Goal: Transaction & Acquisition: Purchase product/service

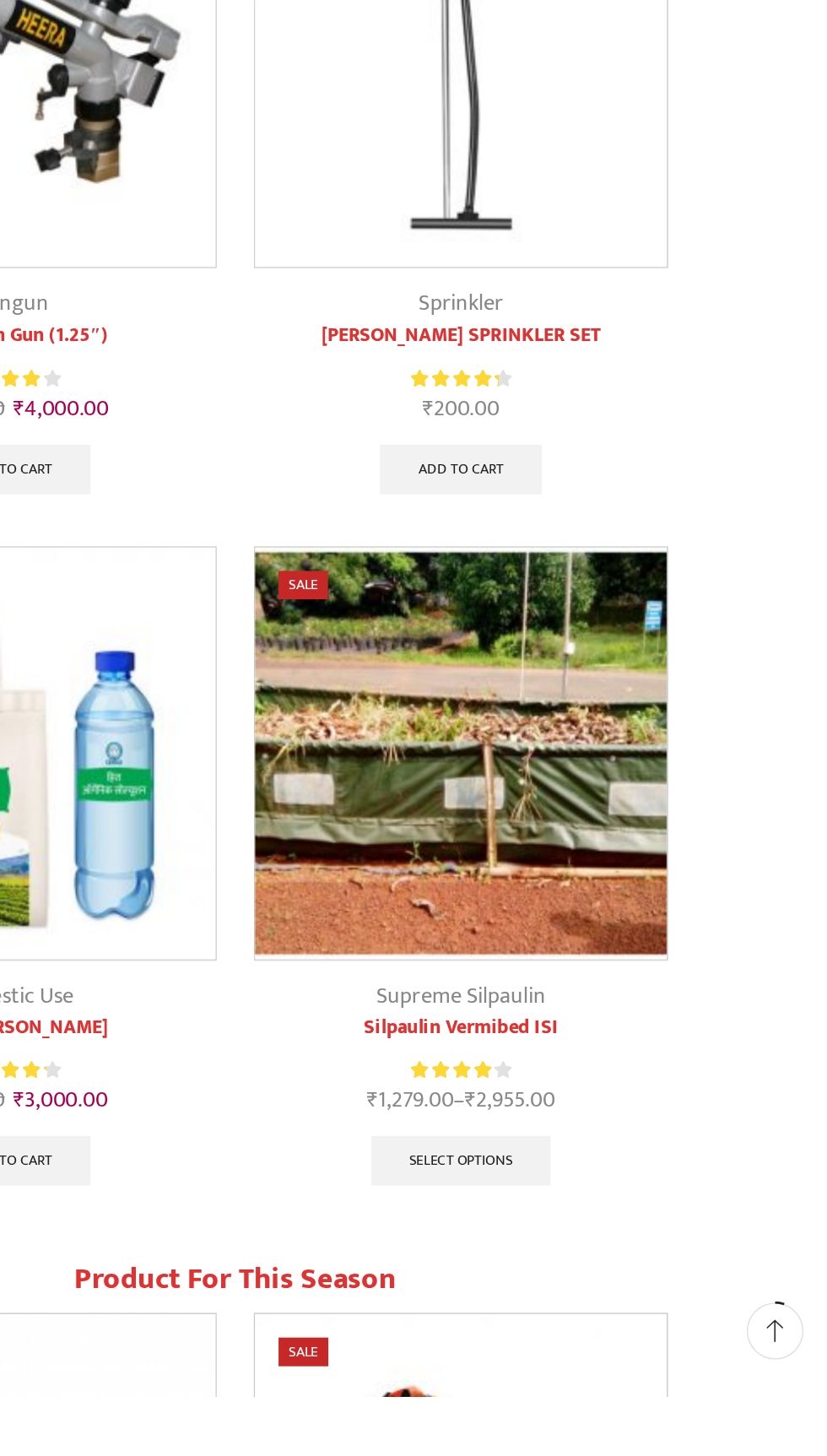
scroll to position [231, 0]
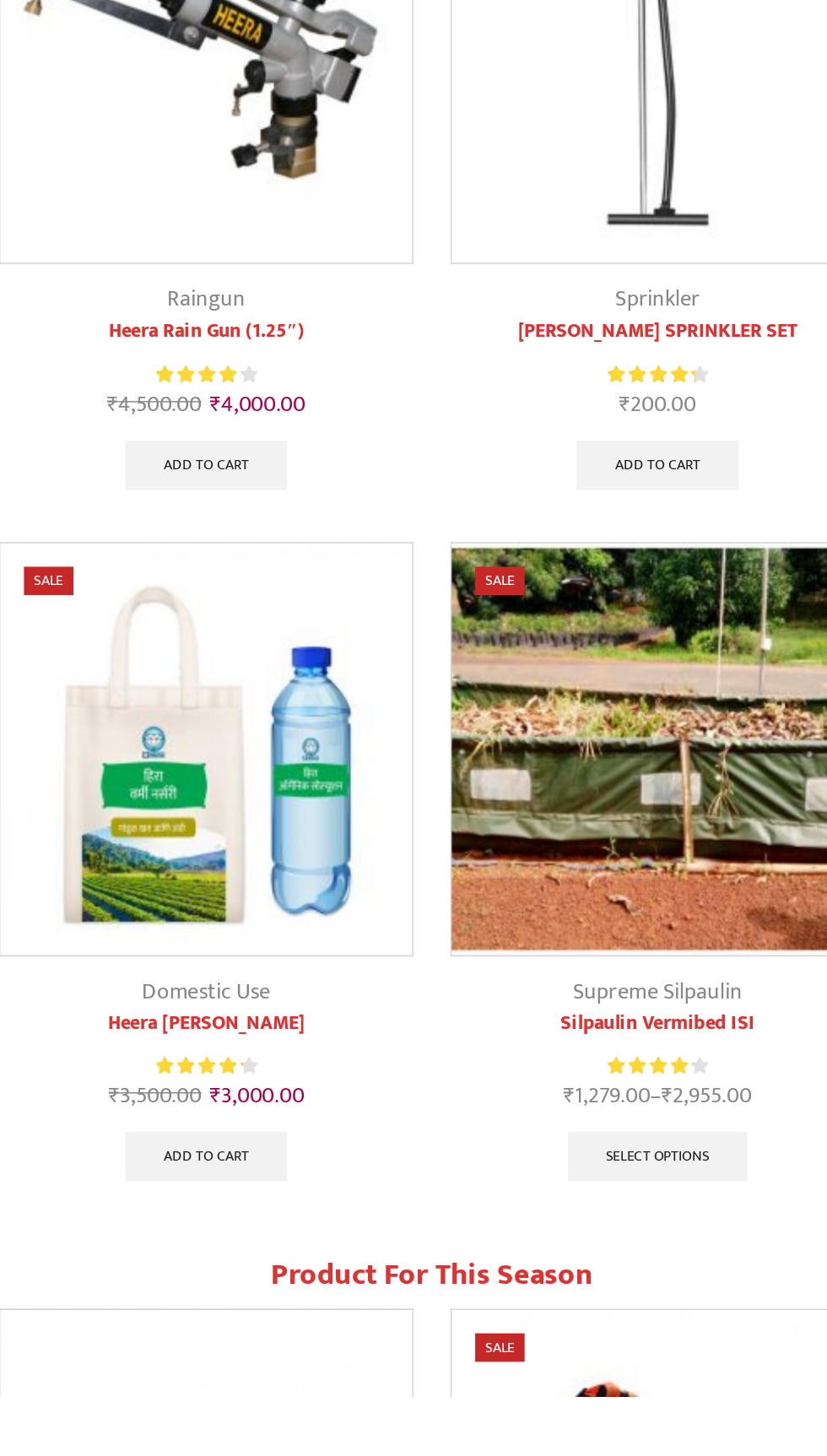
click at [250, 1031] on img at bounding box center [259, 1014] width 281 height 281
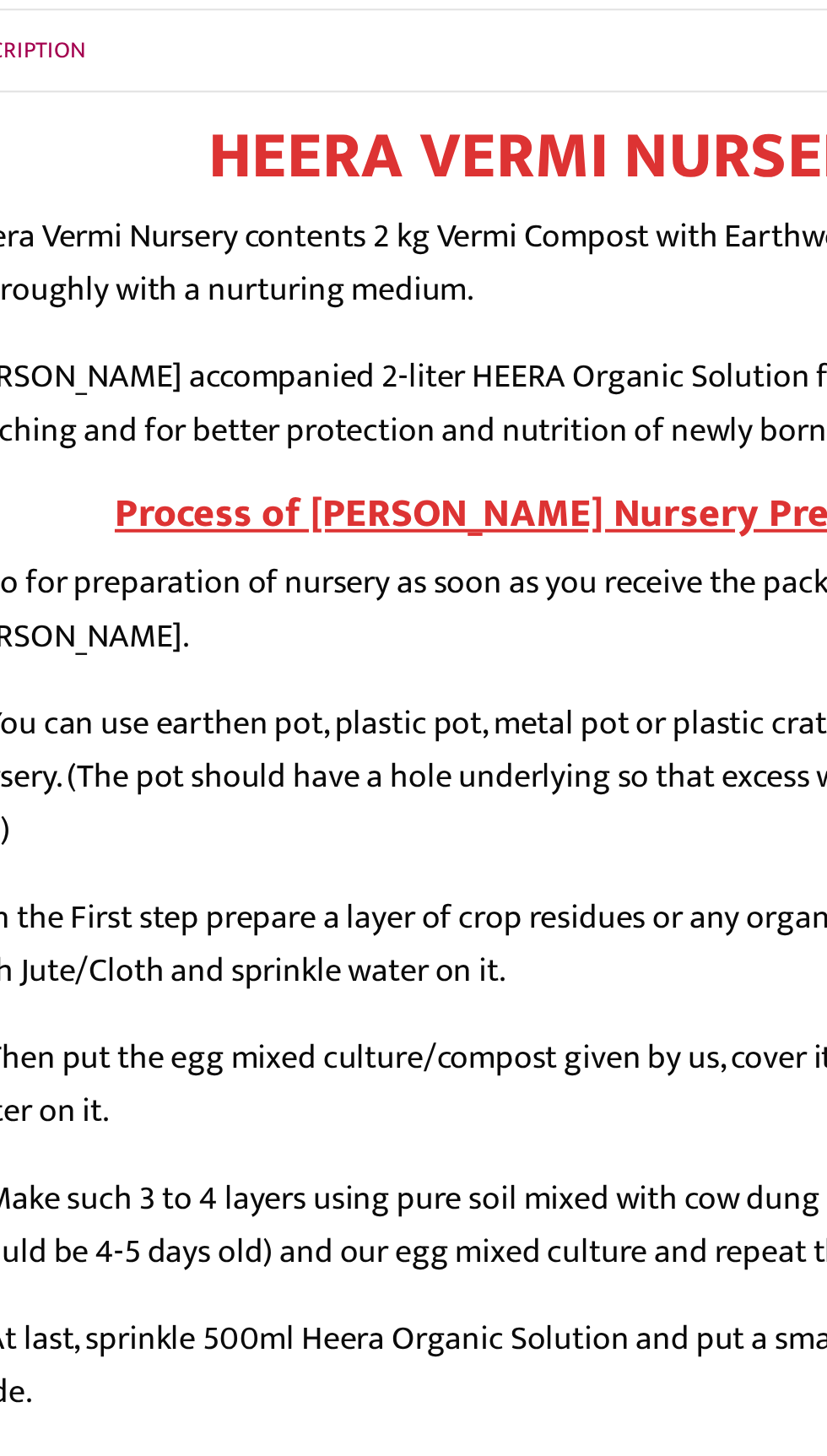
scroll to position [408, 0]
